Goal: Task Accomplishment & Management: Use online tool/utility

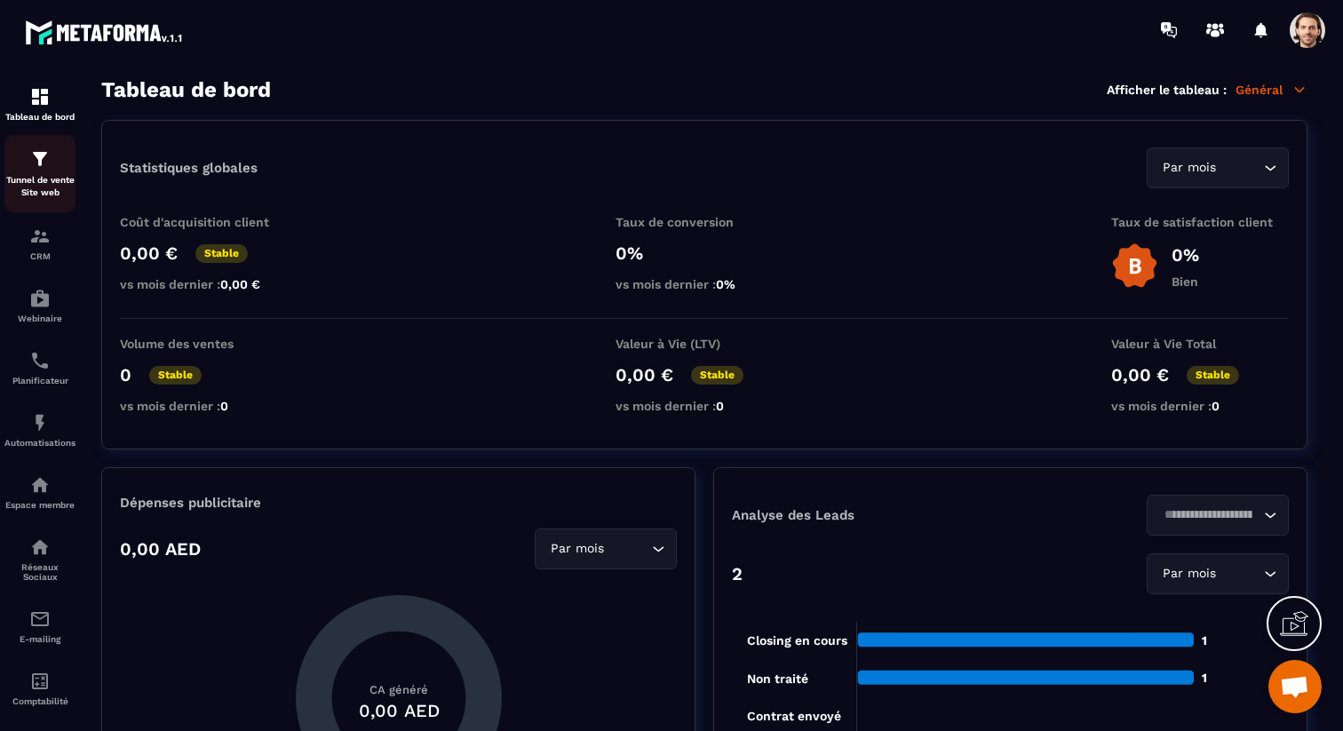
click at [36, 173] on div "Tunnel de vente Site web" at bounding box center [39, 173] width 71 height 51
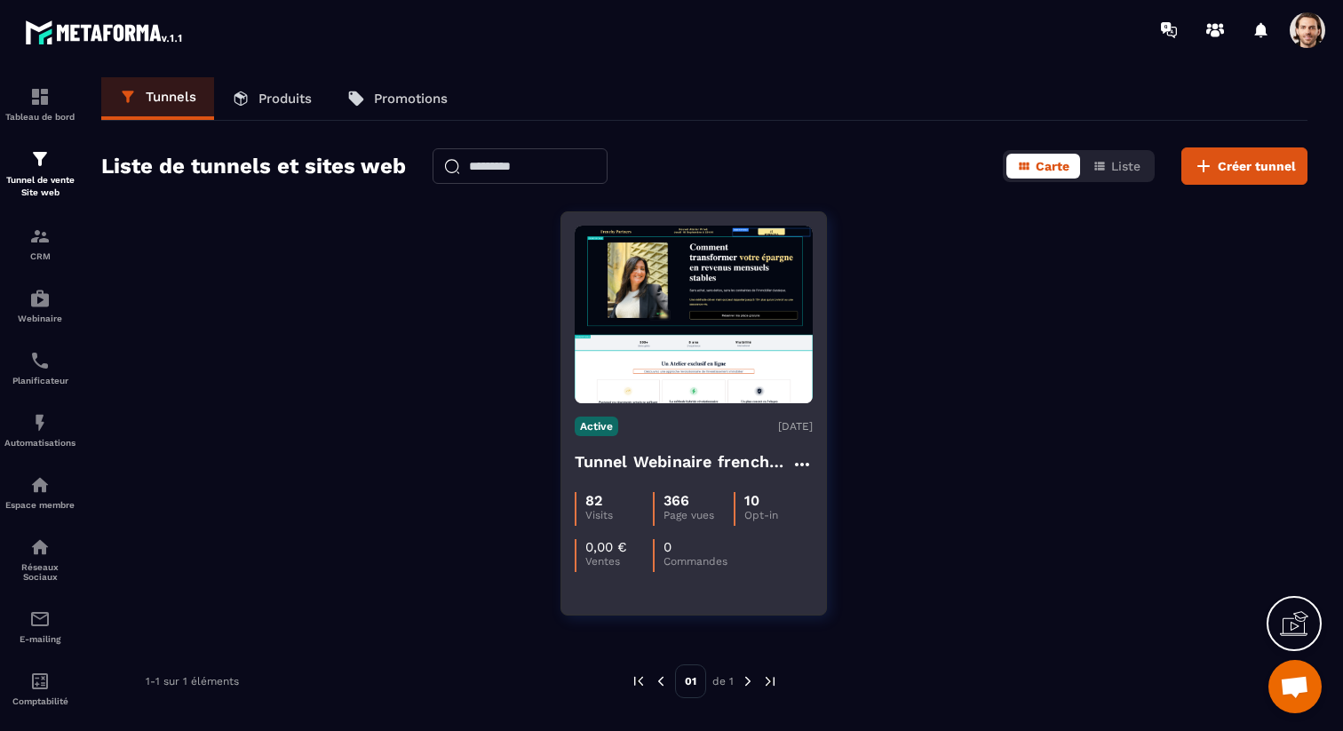
click at [642, 451] on h4 "Tunnel Webinaire frenchy partners" at bounding box center [683, 461] width 217 height 25
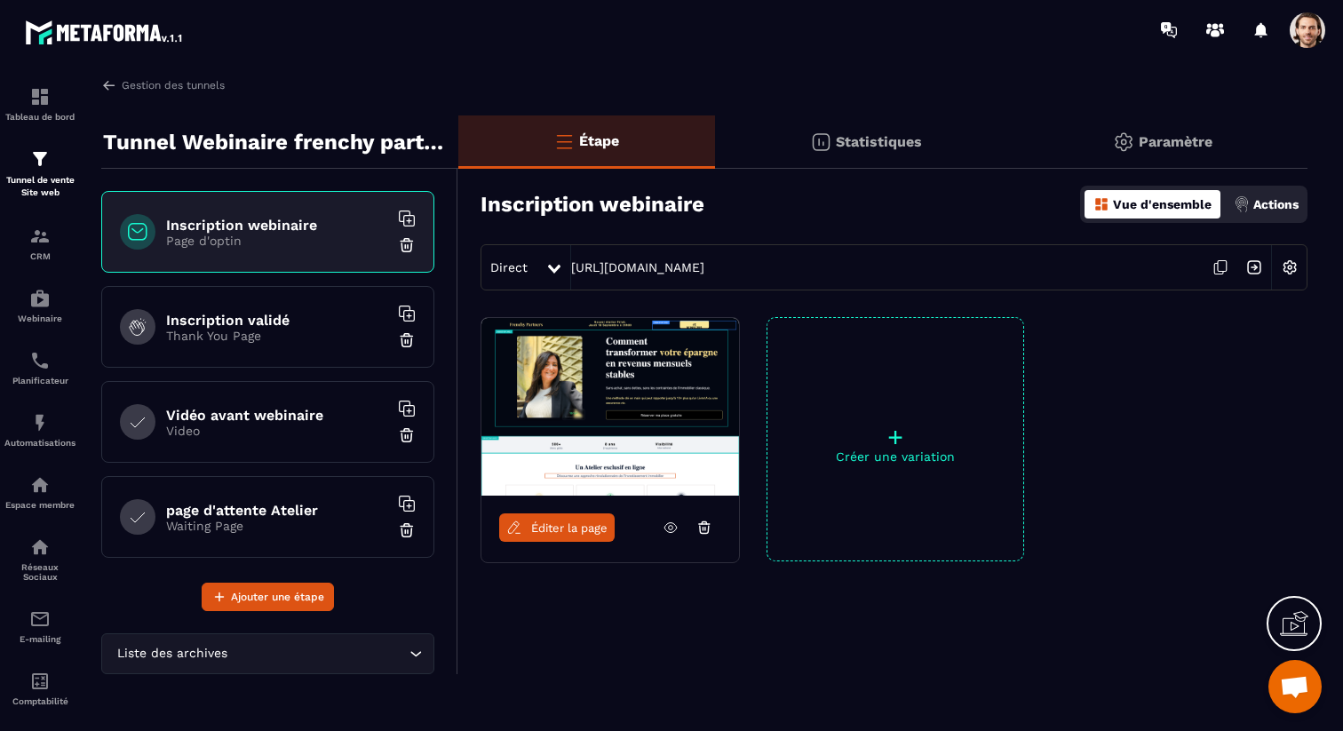
click at [266, 437] on p "Video" at bounding box center [277, 431] width 222 height 14
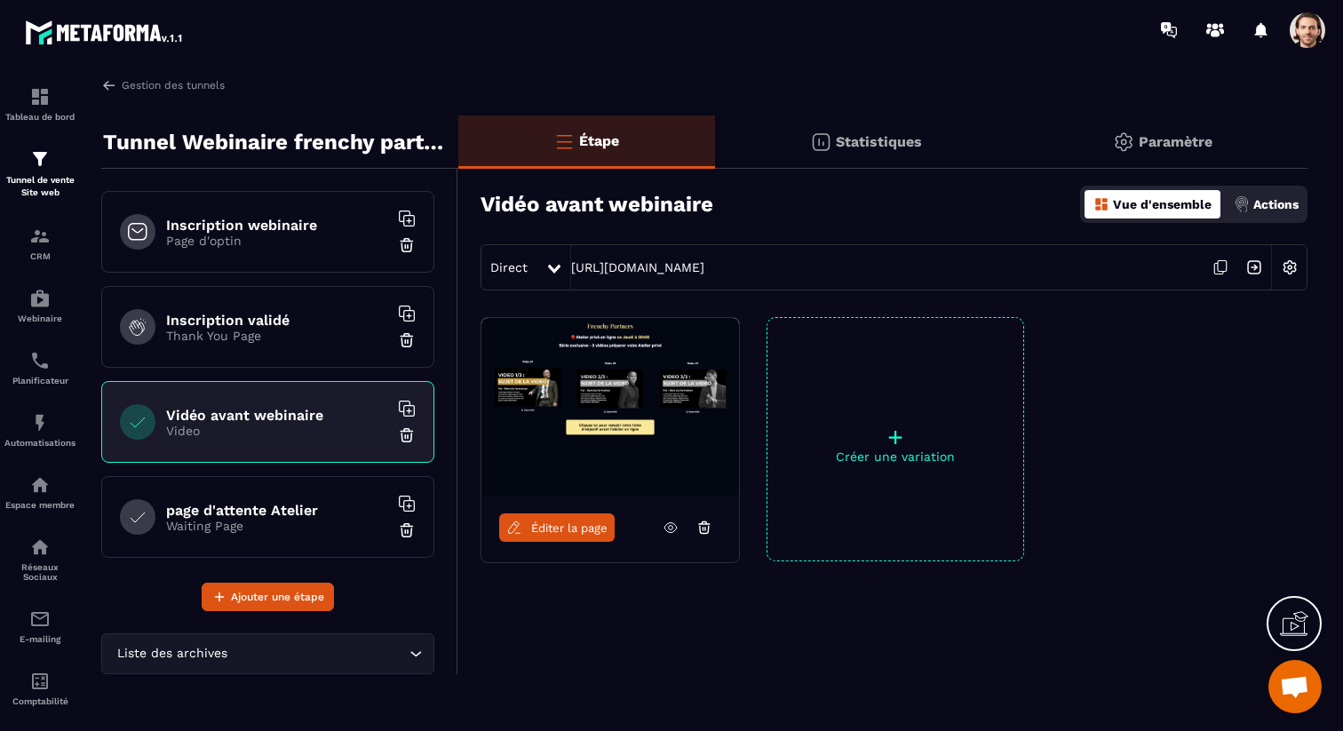
click at [541, 527] on span "Éditer la page" at bounding box center [569, 527] width 76 height 13
